Goal: Task Accomplishment & Management: Use online tool/utility

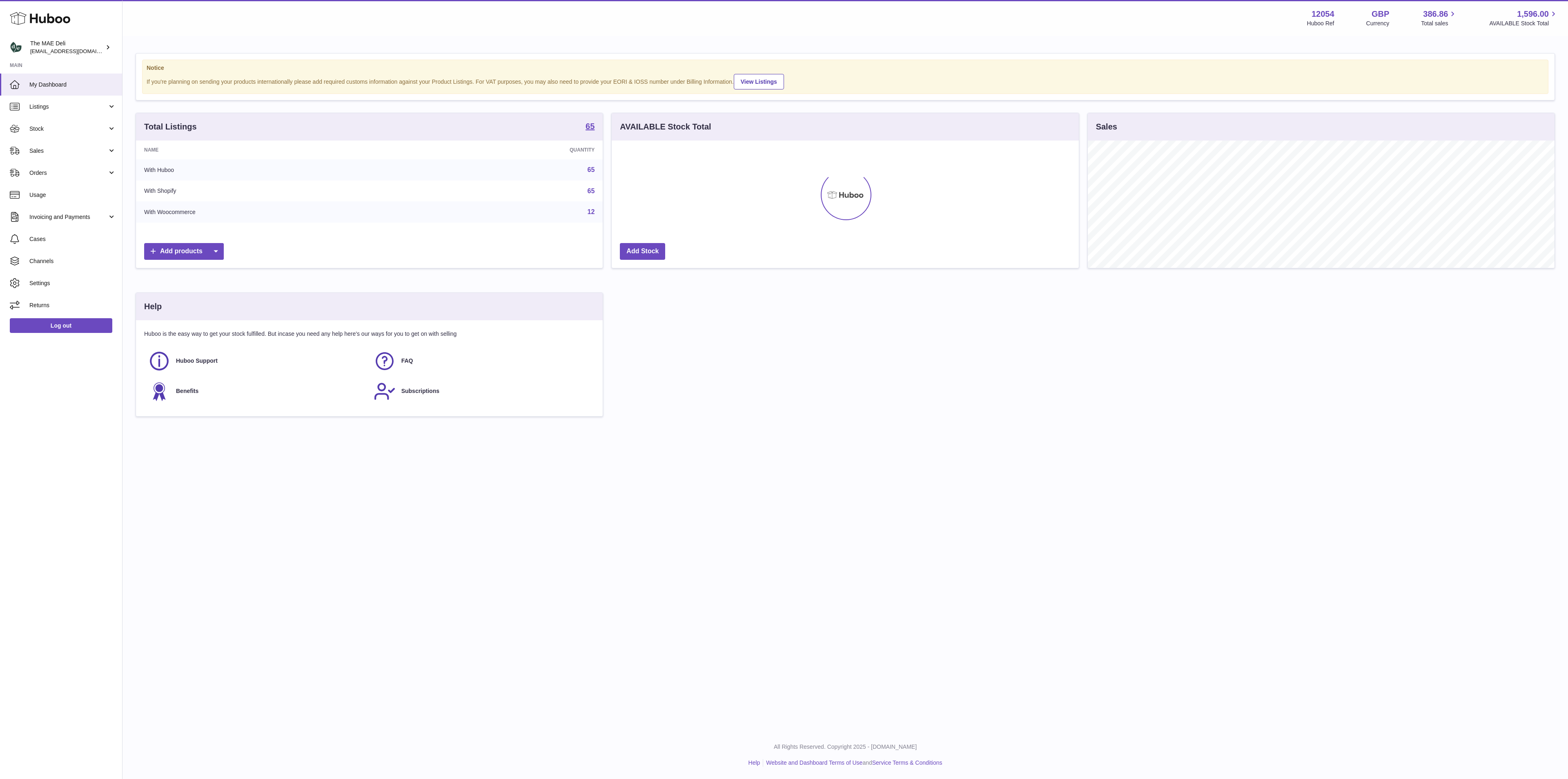
scroll to position [127, 467]
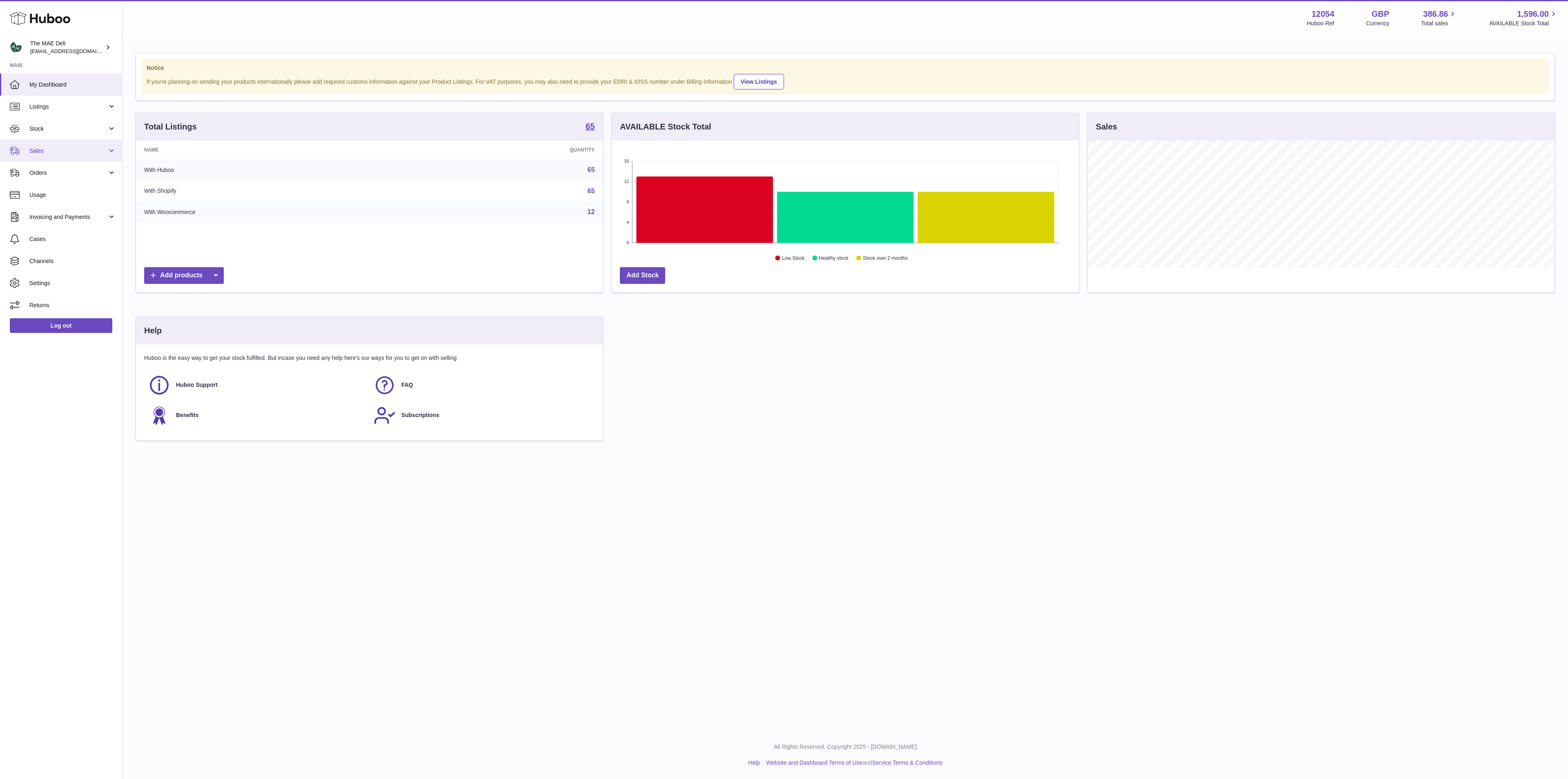
click at [83, 153] on span "Sales" at bounding box center [68, 150] width 78 height 8
click at [68, 172] on span "Sales" at bounding box center [72, 172] width 86 height 8
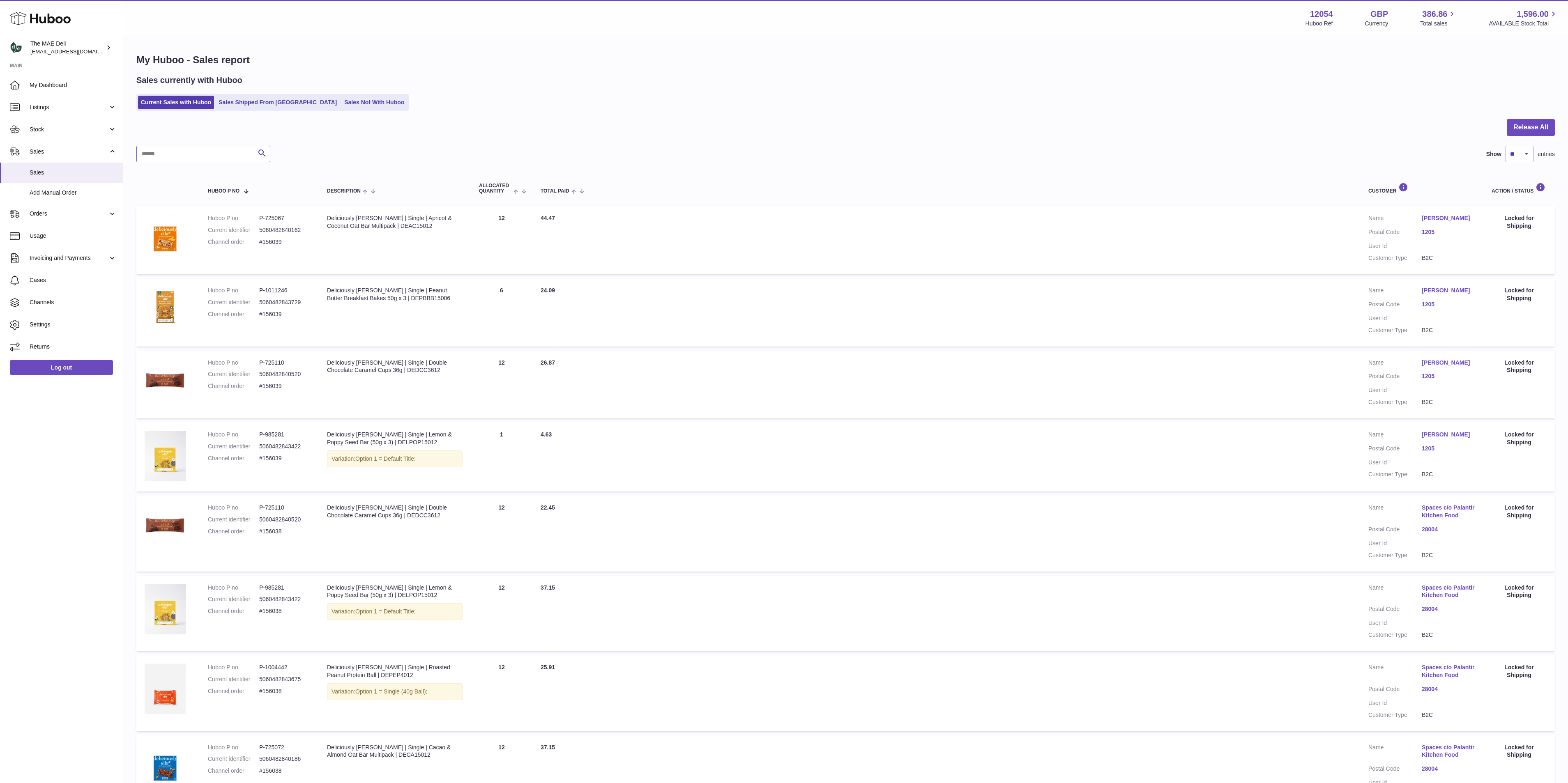
click at [209, 161] on input "text" at bounding box center [203, 154] width 134 height 17
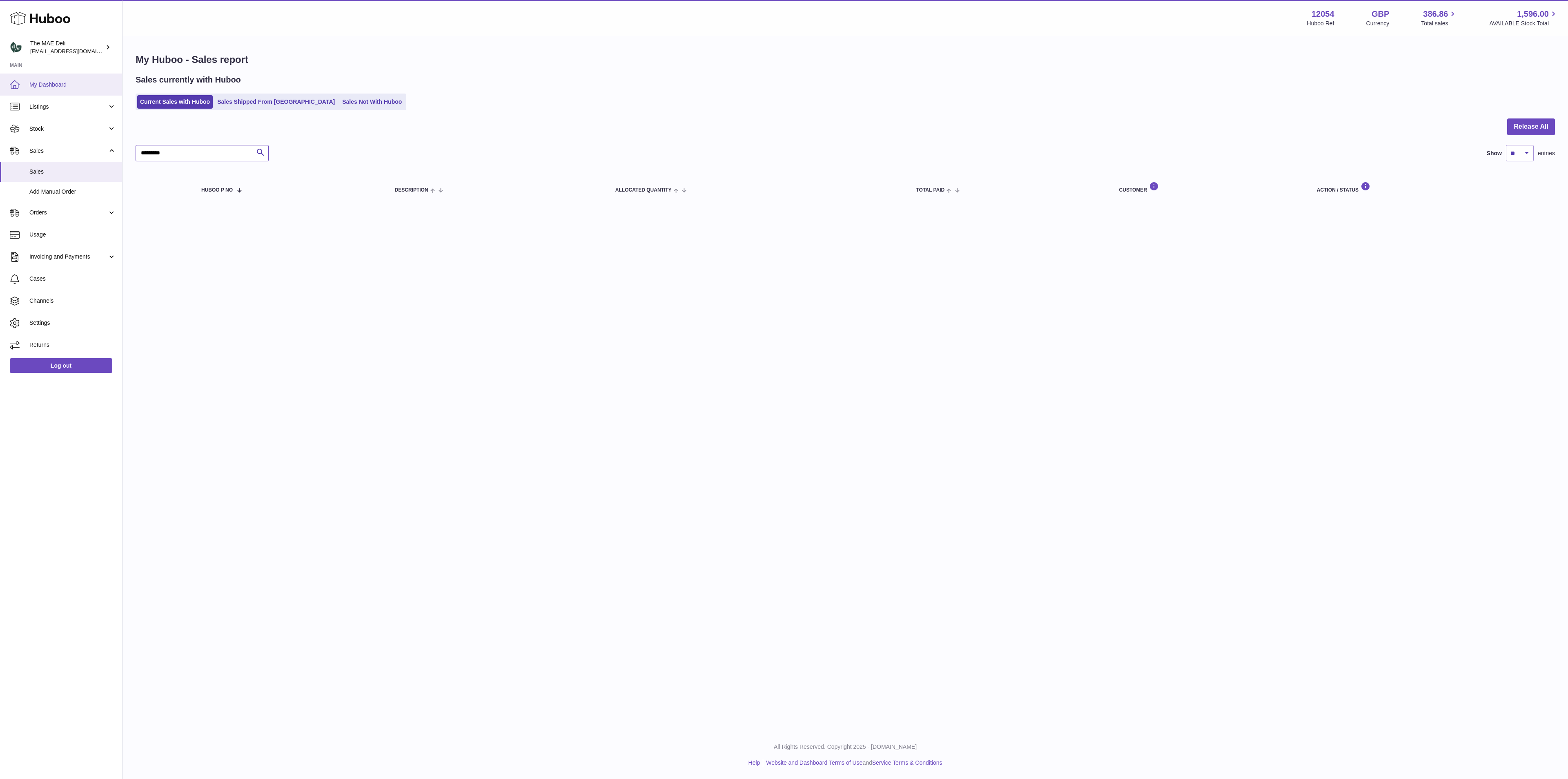
drag, startPoint x: 186, startPoint y: 150, endPoint x: 0, endPoint y: 94, distance: 194.2
click at [33, 131] on div "Huboo The MAE Deli [EMAIL_ADDRESS][DOMAIN_NAME] Main My Dashboard Listings Not …" at bounding box center [784, 389] width 1568 height 779
type input "*********"
click at [77, 199] on link "Add Manual Order" at bounding box center [61, 192] width 122 height 20
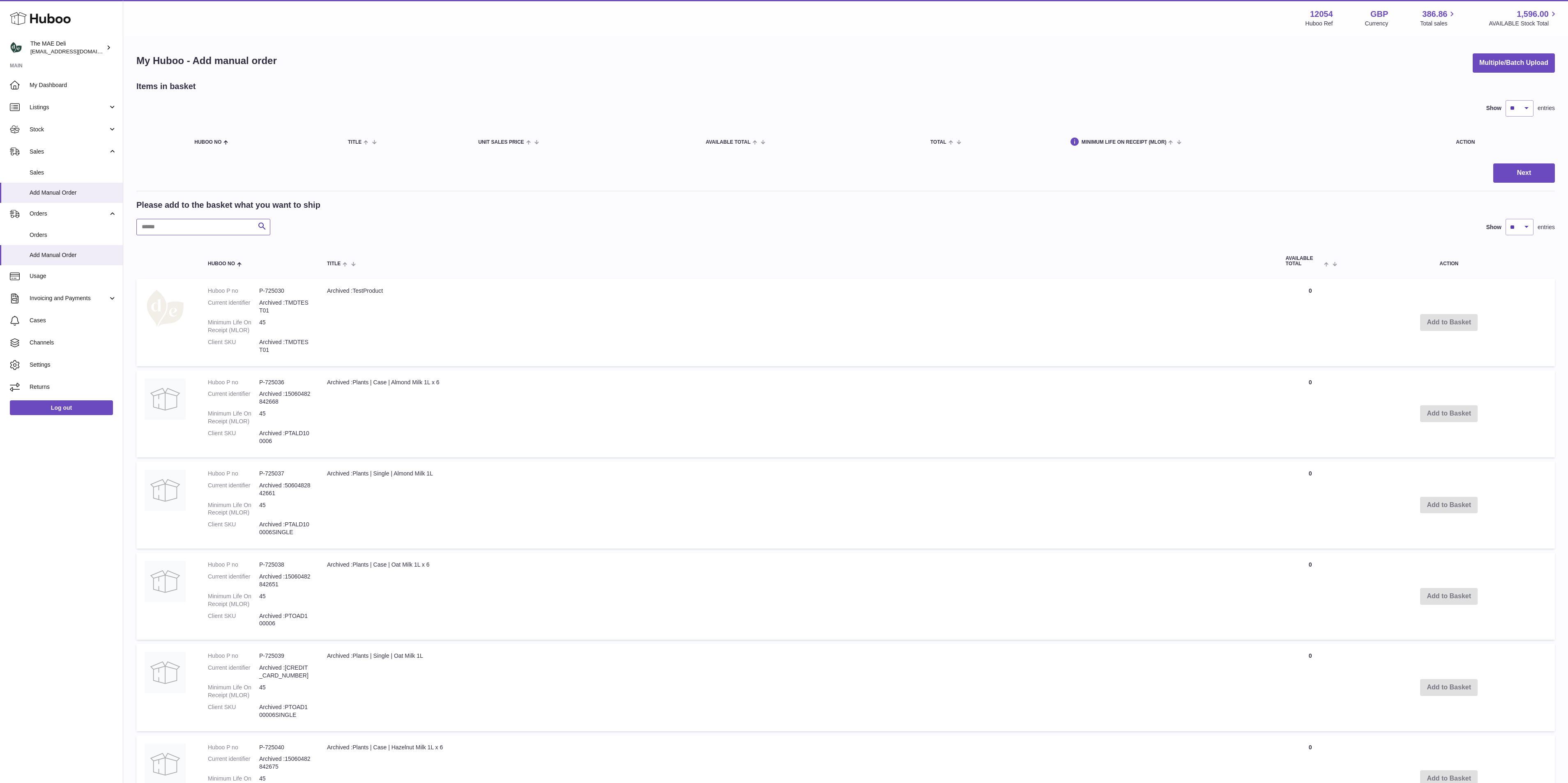
click at [178, 220] on input "text" at bounding box center [203, 227] width 134 height 17
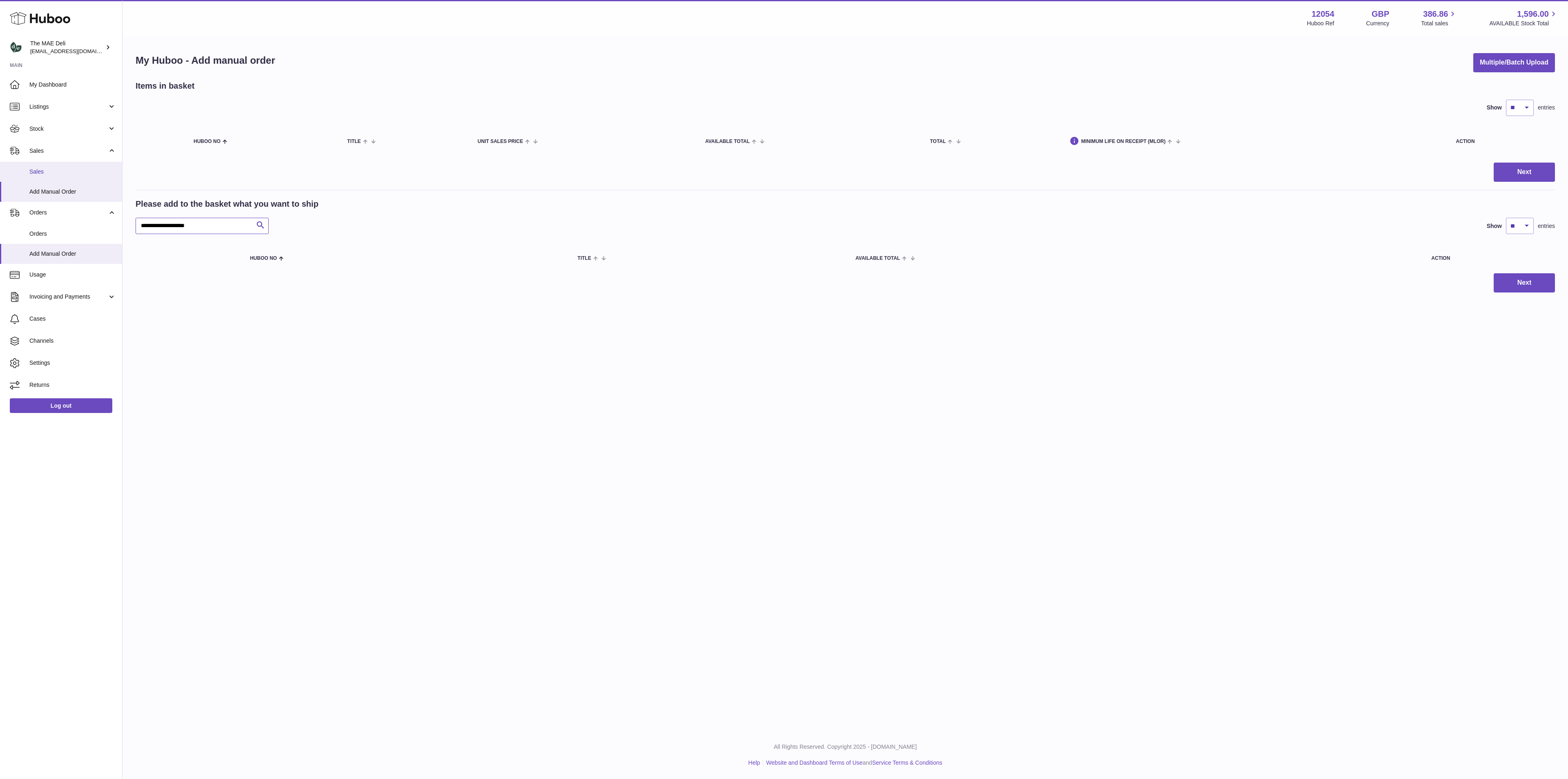
drag, startPoint x: 209, startPoint y: 223, endPoint x: 0, endPoint y: 175, distance: 214.4
click at [17, 196] on div "Huboo The MAE Deli logistics@deliciouslyella.com Main My Dashboard Listings Not…" at bounding box center [784, 389] width 1568 height 779
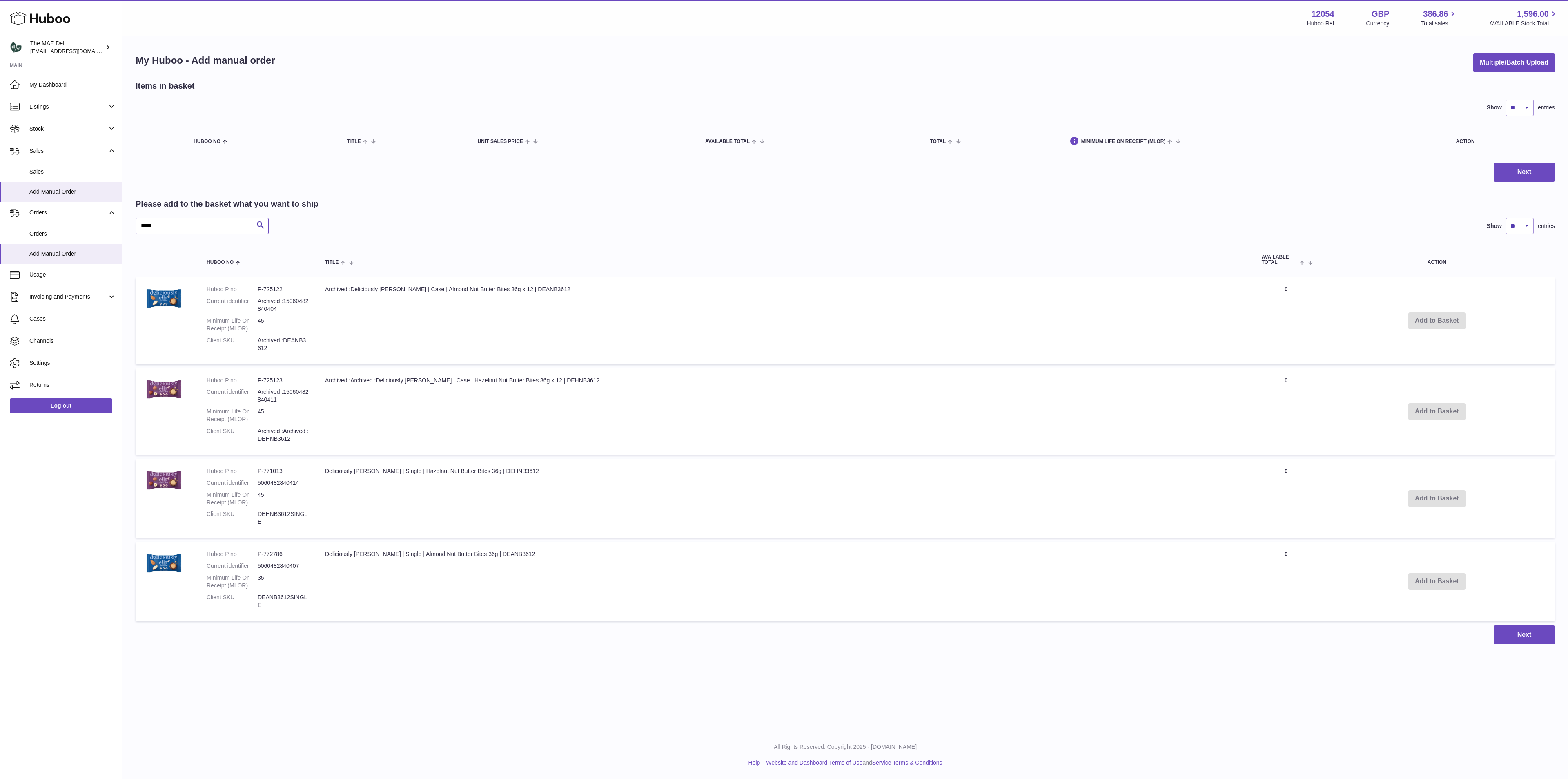
type input "*****"
